Goal: Task Accomplishment & Management: Manage account settings

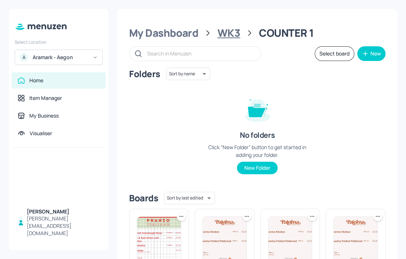
click at [236, 35] on div "WK3" at bounding box center [229, 32] width 23 height 13
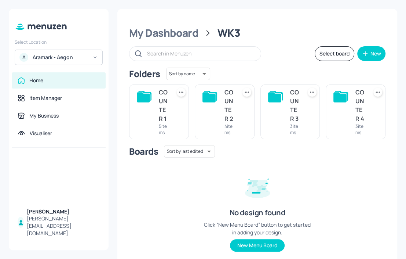
click at [225, 107] on div "COUNTER 2" at bounding box center [229, 105] width 9 height 35
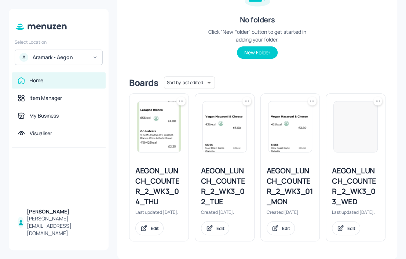
scroll to position [121, 0]
click at [218, 174] on div "AEGON_LUNCH_COUNTER_2_WK3_02_TUE" at bounding box center [224, 186] width 47 height 41
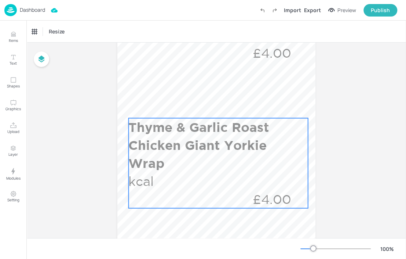
scroll to position [249, 0]
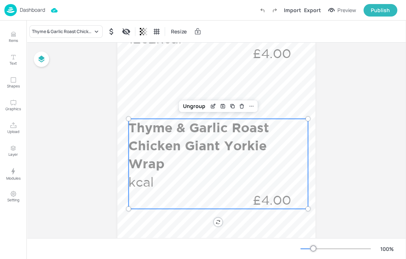
click at [218, 173] on div "Thyme & Garlic Roast Chicken Giant Yorkie Wrap kcal £4.00" at bounding box center [218, 164] width 180 height 90
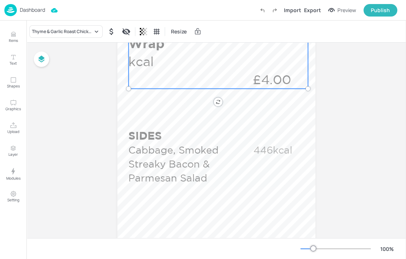
scroll to position [370, 0]
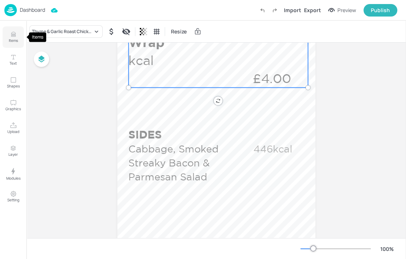
click at [16, 43] on button "Items" at bounding box center [13, 36] width 21 height 21
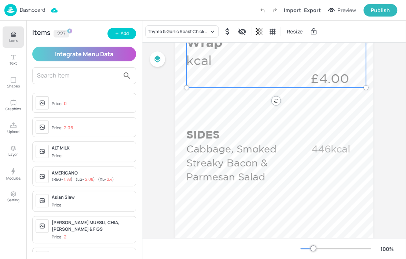
click at [92, 73] on input "text" at bounding box center [78, 76] width 83 height 12
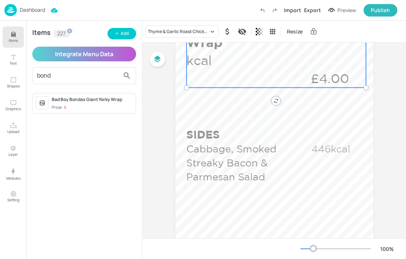
type input "bond"
click at [87, 98] on div "Bad Boy Bondas Giant Yorky Wrap" at bounding box center [92, 99] width 81 height 7
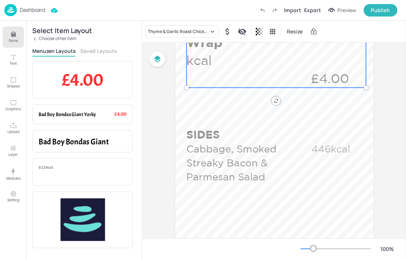
click at [28, 12] on p "Dashboard" at bounding box center [32, 9] width 25 height 5
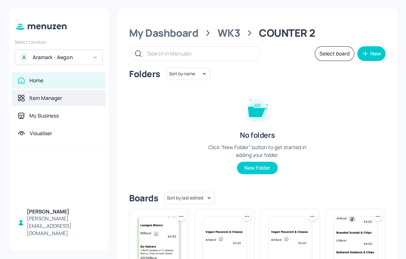
click at [47, 95] on div "Item Manager" at bounding box center [45, 97] width 33 height 7
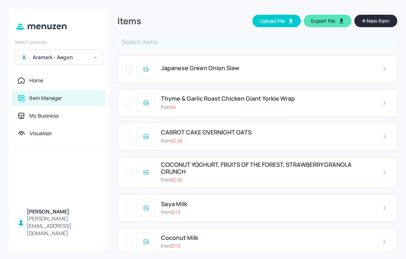
click at [162, 39] on input "text" at bounding box center [257, 42] width 280 height 15
type input "bon"
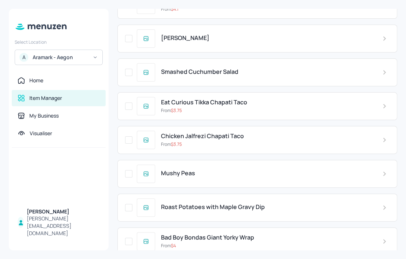
scroll to position [4106, 0]
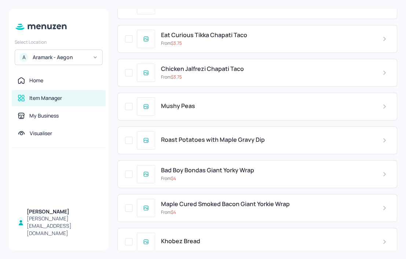
click at [250, 167] on span "Bad Boy Bondas Giant Yorky Wrap" at bounding box center [207, 170] width 93 height 7
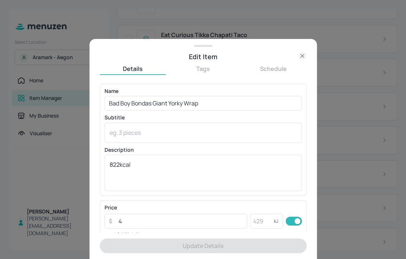
click at [280, 63] on div "Details Tags Schedule Name Bad Boy Bondas Giant Yorky Wrap ​ Subtitle x ​ Descr…" at bounding box center [203, 160] width 207 height 197
click at [279, 65] on button "Schedule" at bounding box center [274, 69] width 66 height 8
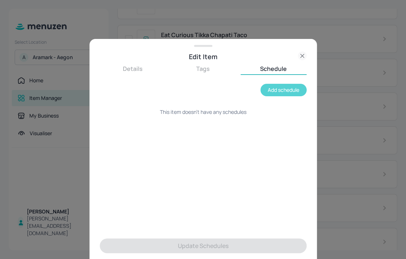
click at [282, 90] on button "Add schedule" at bounding box center [284, 90] width 46 height 12
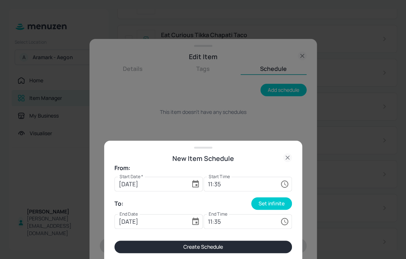
click at [287, 156] on icon at bounding box center [287, 157] width 9 height 9
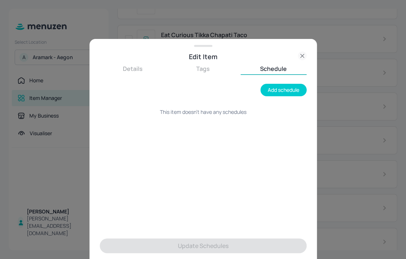
click at [213, 75] on div "Details Tags Schedule Add schedule This item doesn't have any schedules Update …" at bounding box center [203, 162] width 207 height 194
click at [210, 72] on div "Details Tags Schedule" at bounding box center [203, 70] width 207 height 10
click at [204, 71] on button "Tags" at bounding box center [203, 69] width 66 height 8
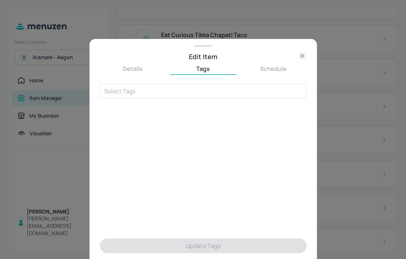
click at [300, 52] on icon at bounding box center [302, 55] width 9 height 9
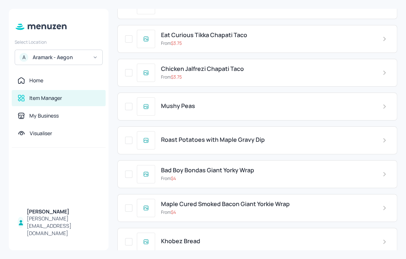
click at [61, 100] on div "Item Manager" at bounding box center [45, 97] width 33 height 7
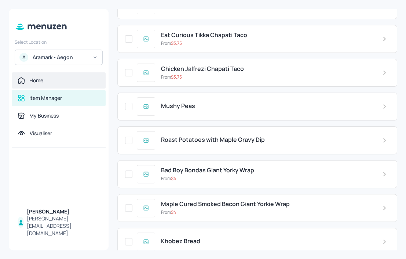
click at [33, 82] on div "Home" at bounding box center [36, 80] width 14 height 7
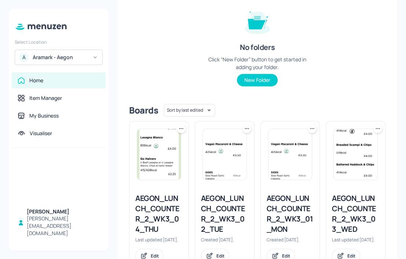
scroll to position [88, 0]
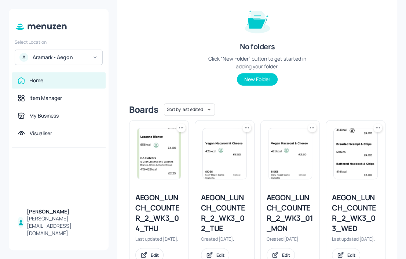
click at [229, 211] on div "AEGON_LUNCH_COUNTER_2_WK3_02_TUE" at bounding box center [224, 212] width 47 height 41
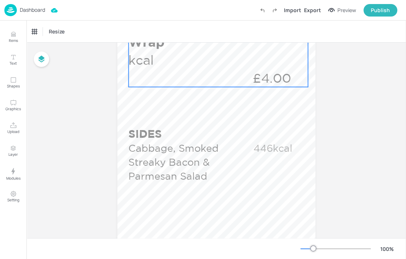
scroll to position [378, 0]
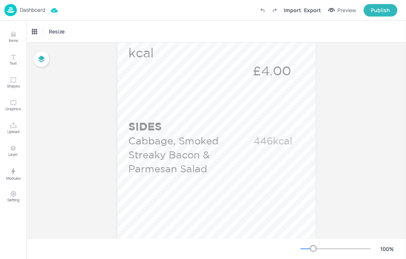
click at [337, 167] on div "Board AEGON_LUNCH_COUNTER_2_WK3_02_TUE SIDES Cabbage, Smoked Streaky Bacon & Pa…" at bounding box center [216, 38] width 380 height 747
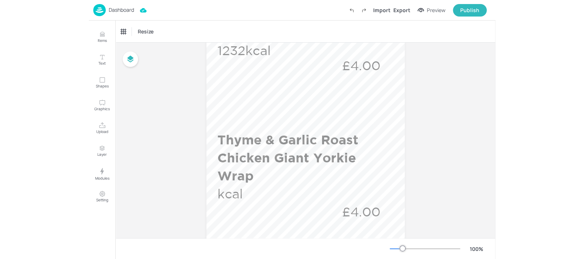
scroll to position [236, 0]
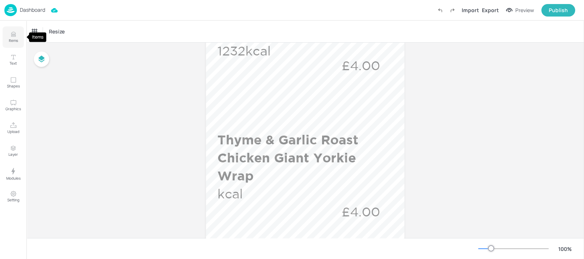
click at [17, 33] on button "Items" at bounding box center [13, 36] width 21 height 21
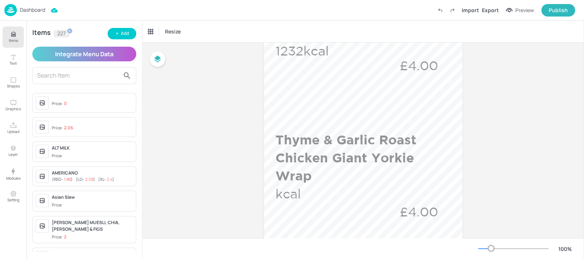
click at [25, 11] on p "Dashboard" at bounding box center [32, 9] width 25 height 5
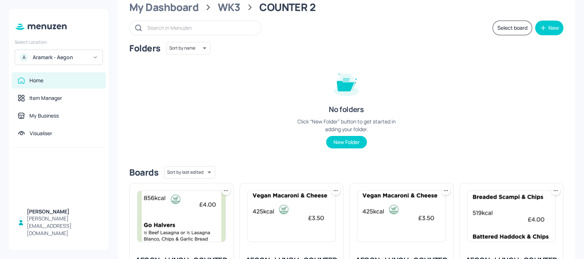
scroll to position [25, 0]
click at [227, 13] on div "WK3" at bounding box center [229, 7] width 23 height 13
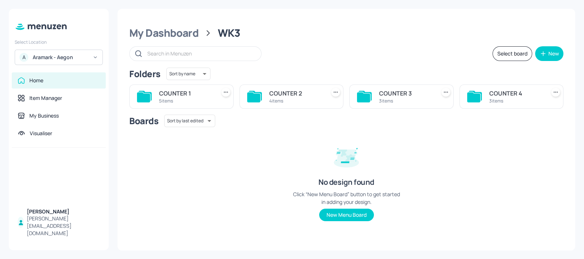
click at [406, 95] on div "COUNTER 4" at bounding box center [516, 93] width 54 height 9
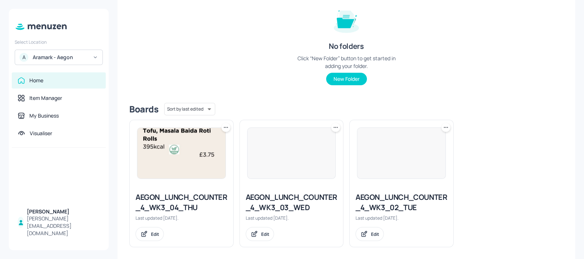
scroll to position [94, 0]
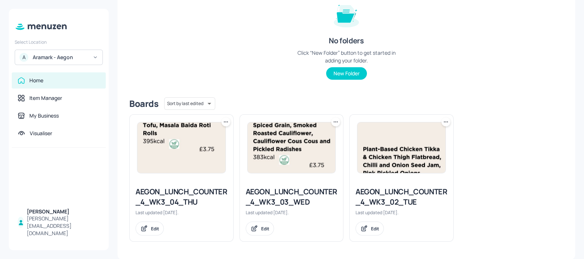
drag, startPoint x: 404, startPoint y: 193, endPoint x: 387, endPoint y: 177, distance: 22.6
click at [387, 177] on div at bounding box center [401, 148] width 104 height 66
click at [398, 147] on img at bounding box center [401, 147] width 88 height 51
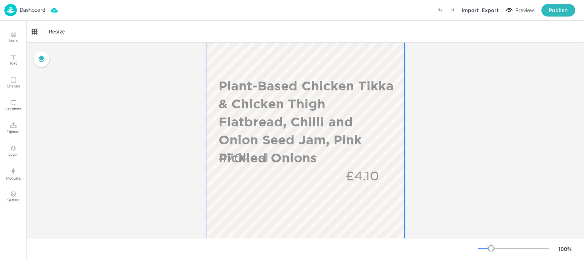
scroll to position [313, 0]
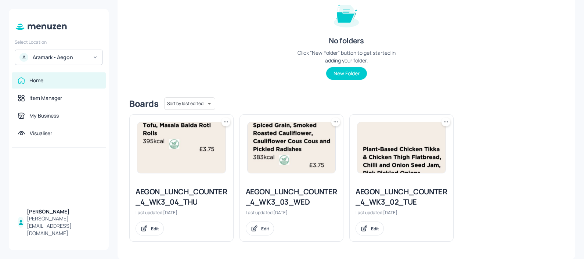
scroll to position [94, 0]
click at [40, 81] on div "Home" at bounding box center [36, 80] width 14 height 7
click at [56, 27] on icon at bounding box center [40, 27] width 53 height 8
